Goal: Book appointment/travel/reservation

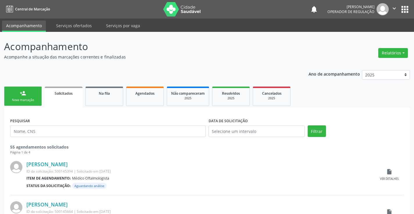
click at [33, 98] on link "person_add Nova marcação" at bounding box center [23, 96] width 38 height 19
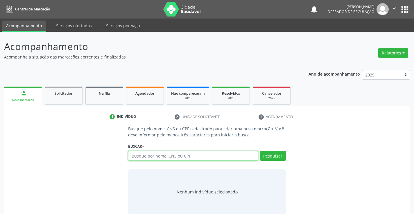
click at [166, 155] on input "text" at bounding box center [192, 156] width 129 height 10
type input "700702982021372"
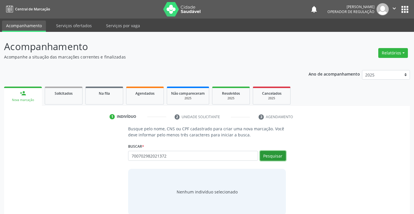
click at [277, 154] on button "Pesquisar" at bounding box center [273, 156] width 26 height 10
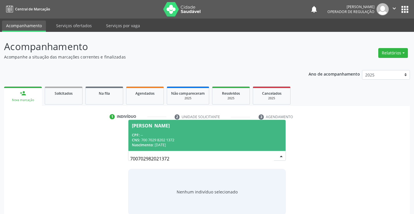
click at [226, 129] on span "[PERSON_NAME] CPF: -- CNS: 700 7029 8202 1372 Nascimento: [DATE]" at bounding box center [206, 135] width 157 height 31
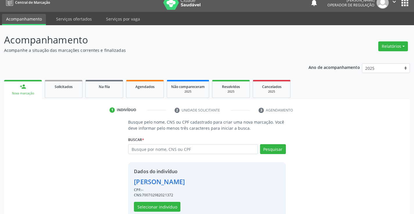
scroll to position [18, 0]
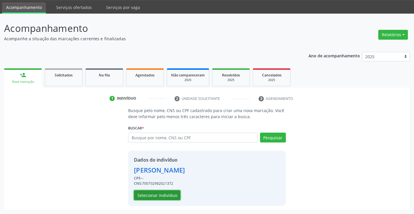
click at [165, 195] on button "Selecionar indivíduo" at bounding box center [157, 196] width 46 height 10
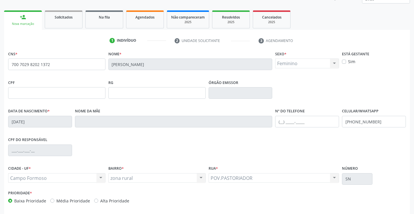
scroll to position [100, 0]
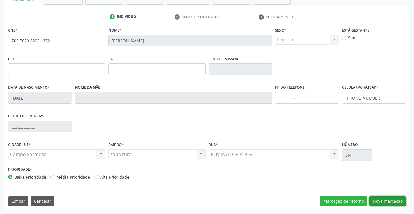
click at [388, 201] on button "Nova marcação" at bounding box center [387, 202] width 37 height 10
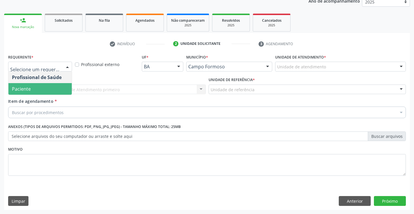
click at [38, 86] on span "Paciente" at bounding box center [39, 89] width 63 height 12
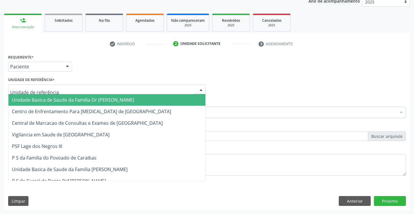
click at [41, 99] on span "Unidade Basica de Saude da Familia Dr [PERSON_NAME]" at bounding box center [73, 100] width 122 height 6
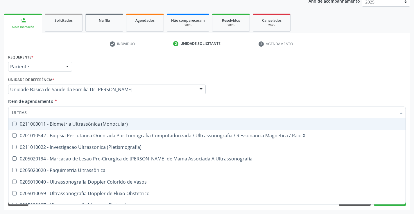
type input "ULTRASS"
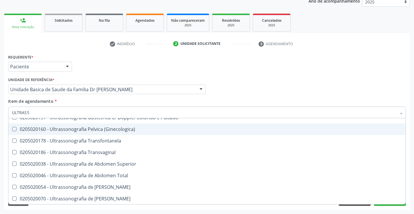
scroll to position [145, 0]
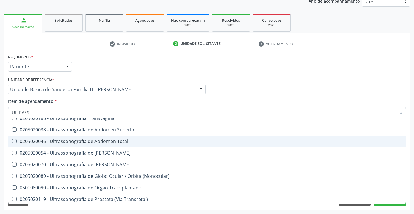
click at [128, 141] on div "0205020046 - Ultrassonografia de Abdomen Total" at bounding box center [207, 141] width 390 height 5
checkbox Total "true"
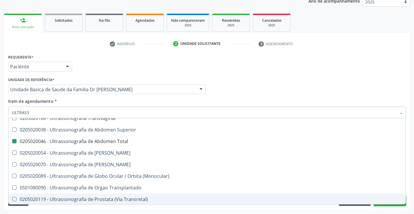
click at [388, 205] on button "Próximo" at bounding box center [389, 201] width 32 height 10
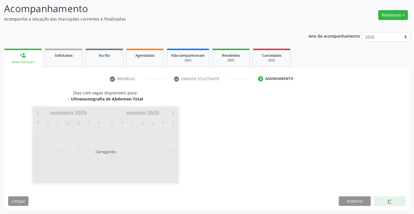
scroll to position [0, 0]
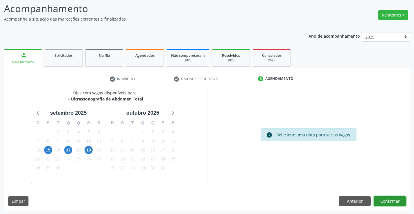
click at [387, 202] on button "Confirmar" at bounding box center [389, 202] width 32 height 10
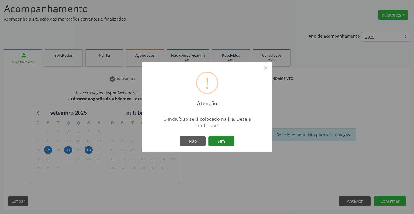
click at [228, 139] on button "Sim" at bounding box center [221, 142] width 26 height 10
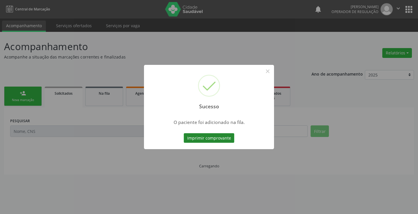
click at [225, 139] on button "Imprimir comprovante" at bounding box center [209, 138] width 50 height 10
